Goal: Register for event/course

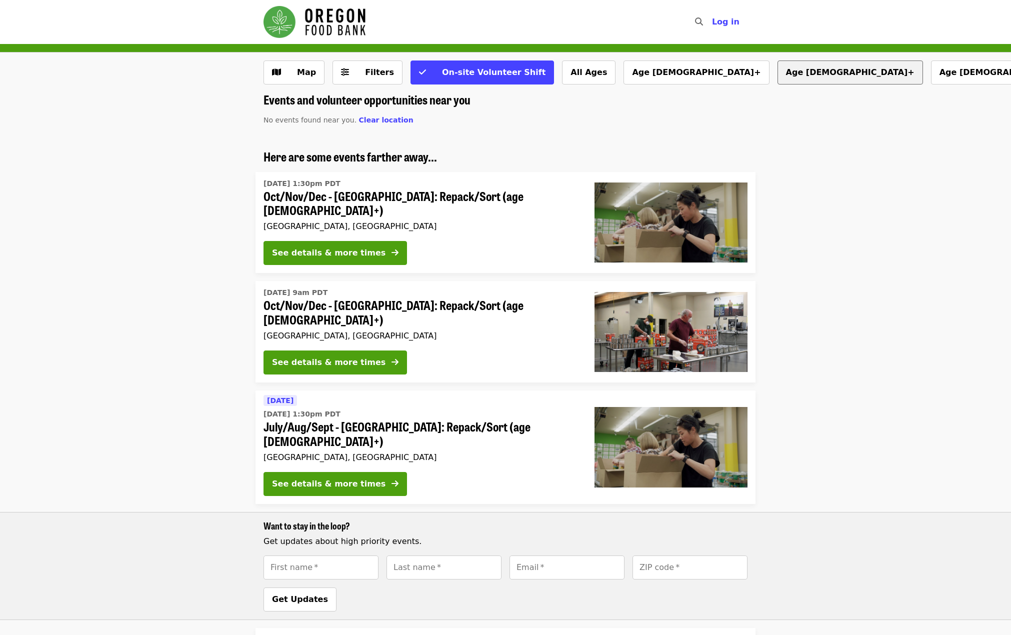
click at [777, 73] on button "Age [DEMOGRAPHIC_DATA]+" at bounding box center [849, 72] width 145 height 24
click at [954, 69] on button "Age [DEMOGRAPHIC_DATA]+" at bounding box center [1026, 72] width 145 height 24
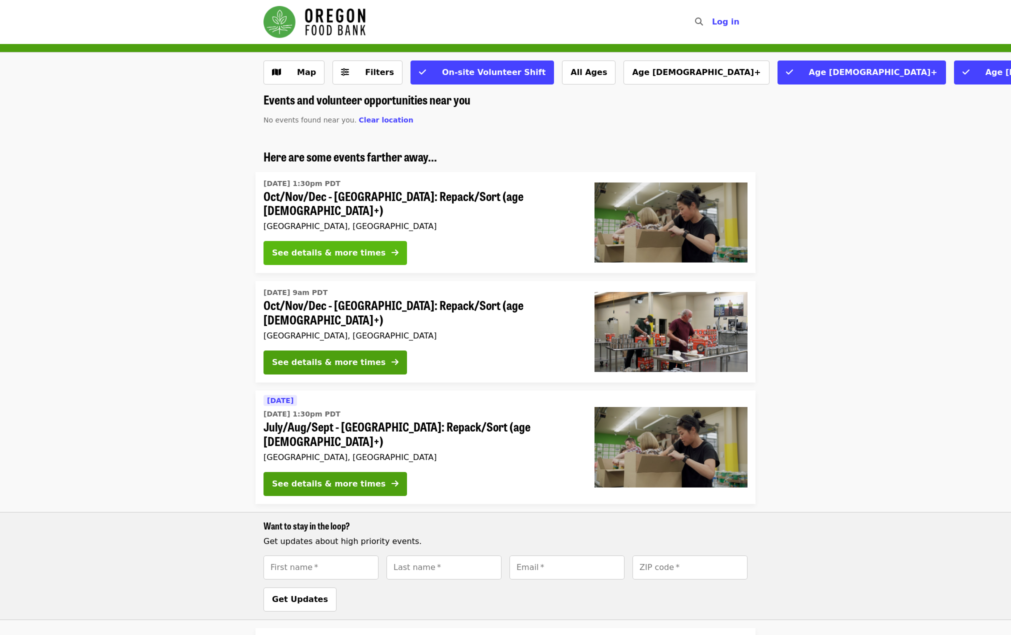
click at [328, 241] on button "See details & more times" at bounding box center [334, 253] width 143 height 24
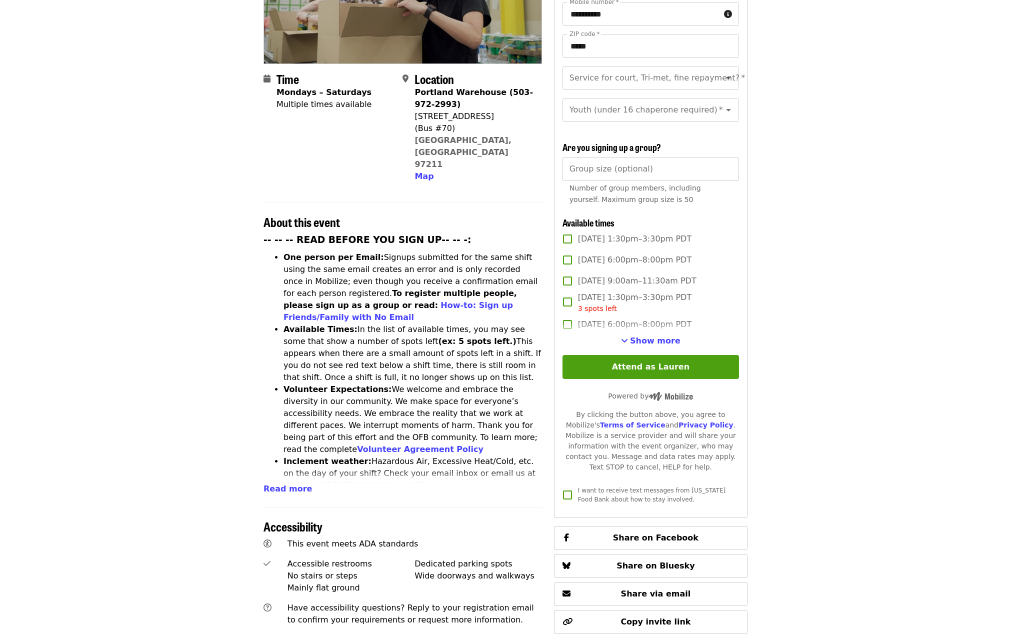
scroll to position [200, 0]
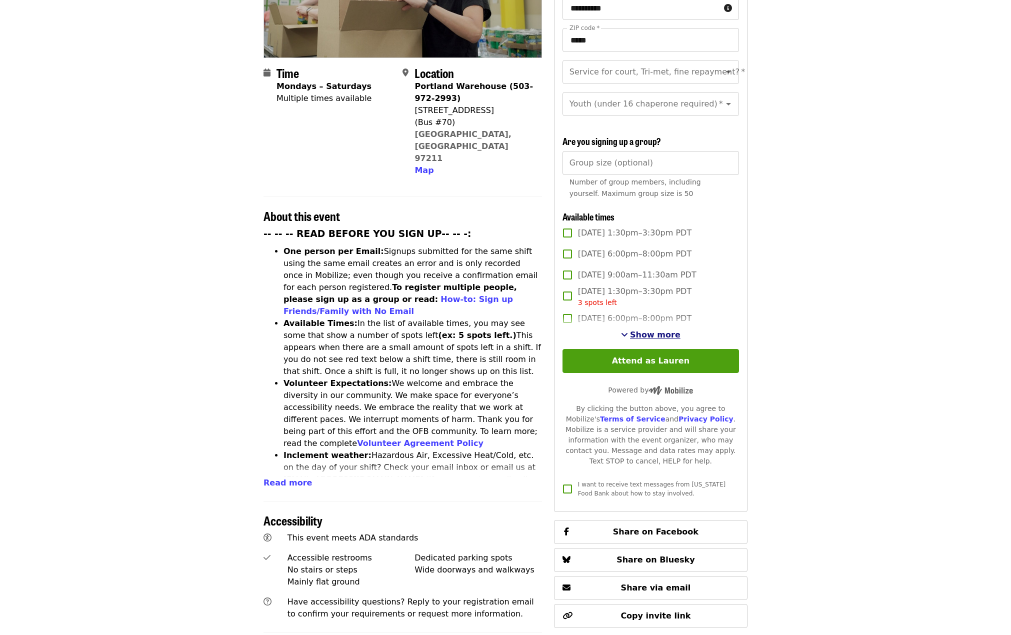
click at [643, 330] on span "Show more" at bounding box center [655, 334] width 50 height 9
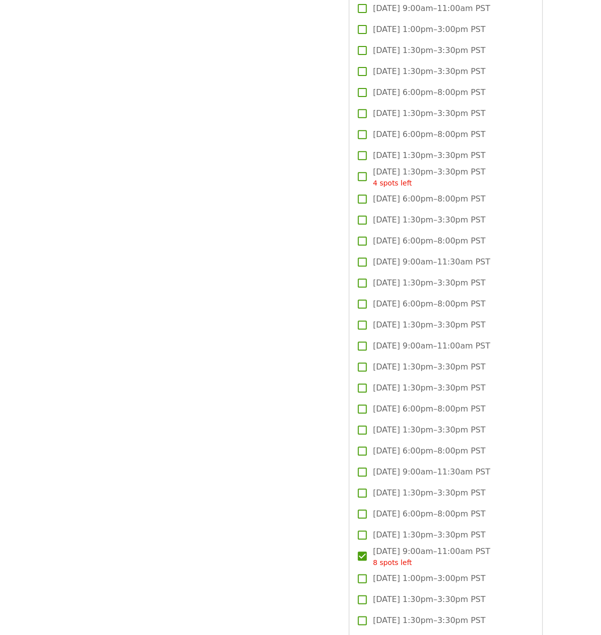
scroll to position [1900, 0]
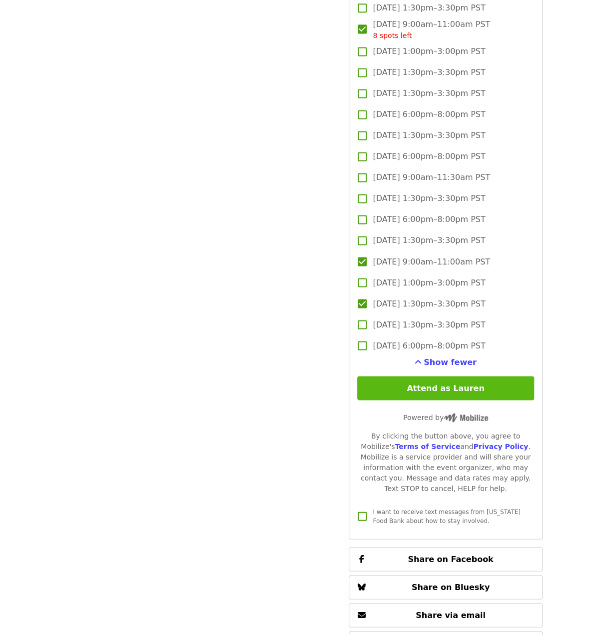
click at [396, 390] on button "Attend as Lauren" at bounding box center [445, 388] width 176 height 24
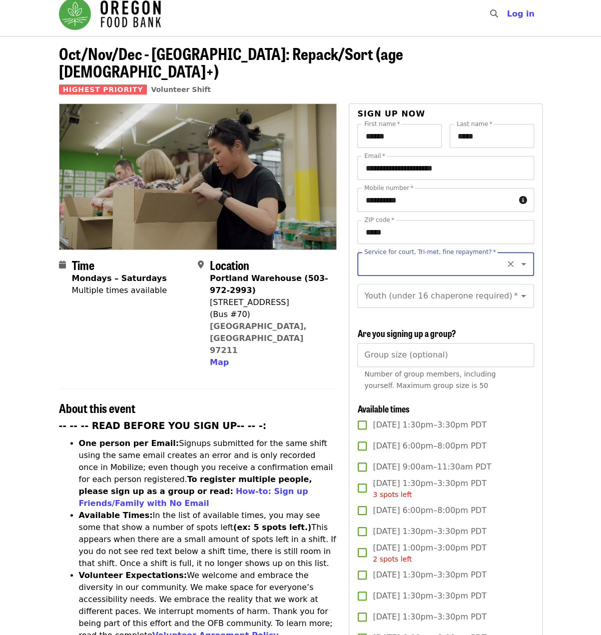
scroll to position [0, 0]
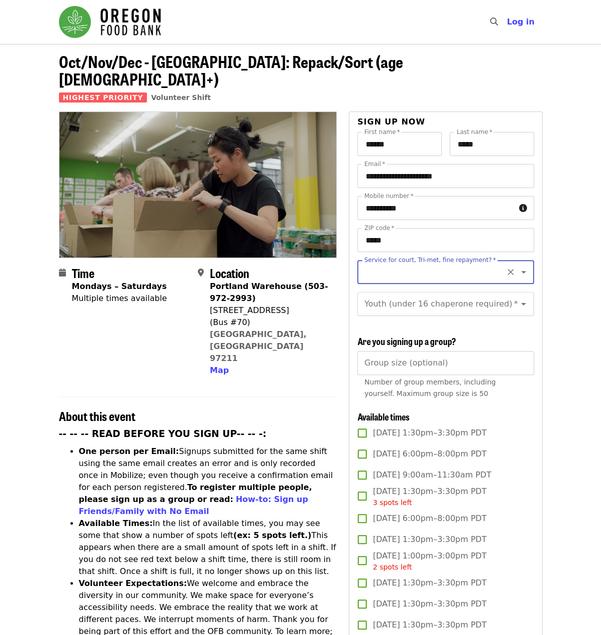
click at [521, 271] on icon "Open" at bounding box center [523, 272] width 5 height 2
click at [365, 281] on li "No" at bounding box center [441, 281] width 169 height 18
type input "**"
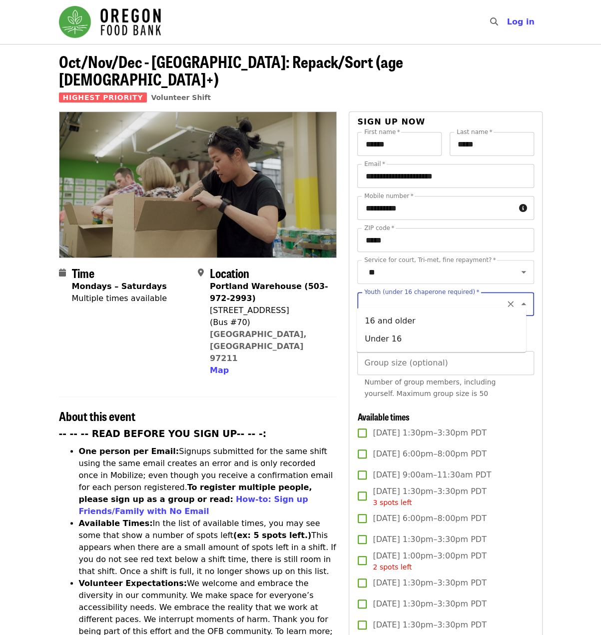
click at [370, 299] on input "Youth (under 16 chaperone required)   *" at bounding box center [433, 303] width 136 height 19
click at [370, 335] on li "Under 16" at bounding box center [441, 339] width 169 height 18
type input "********"
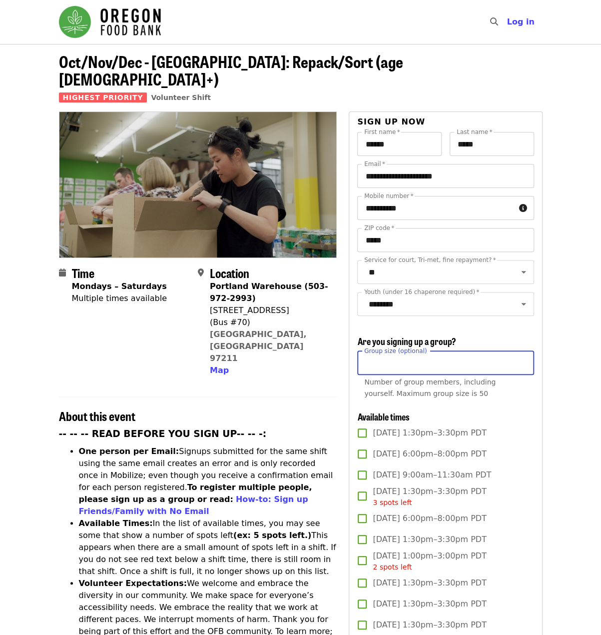
click at [378, 361] on input "Group size (optional)" at bounding box center [445, 363] width 176 height 24
click at [373, 360] on input "Group size (optional)" at bounding box center [445, 363] width 176 height 24
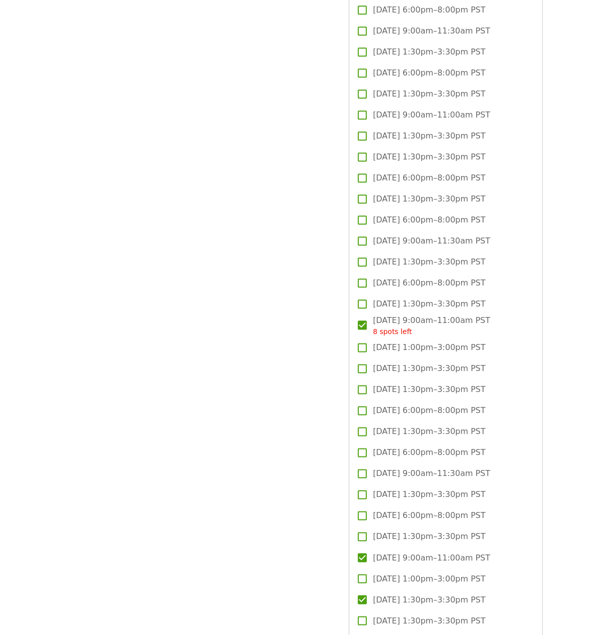
scroll to position [2400, 0]
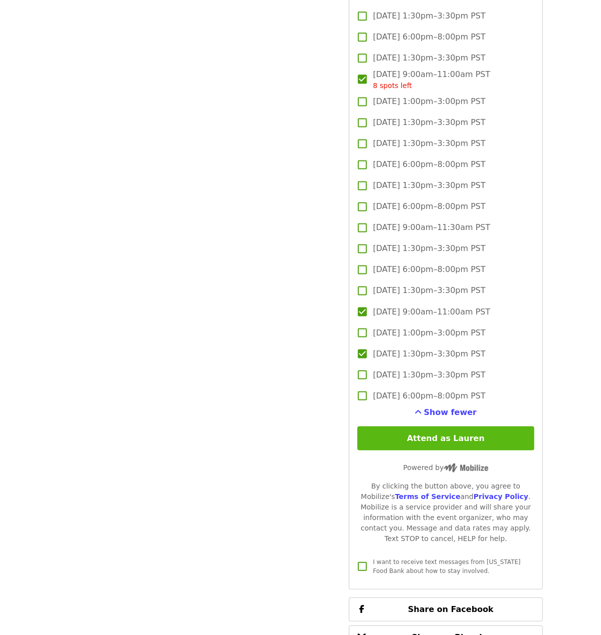
type input "*"
click at [413, 442] on button "Attend as Lauren" at bounding box center [445, 438] width 176 height 24
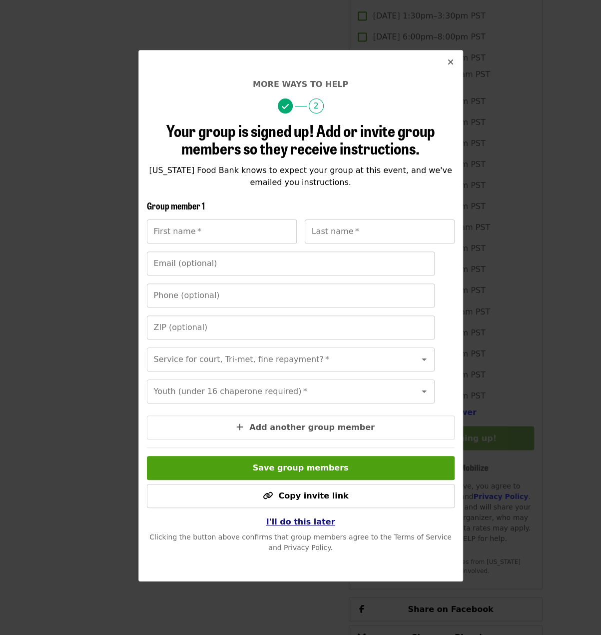
click at [302, 526] on span "I'll do this later" at bounding box center [300, 521] width 69 height 9
